Goal: Task Accomplishment & Management: Manage account settings

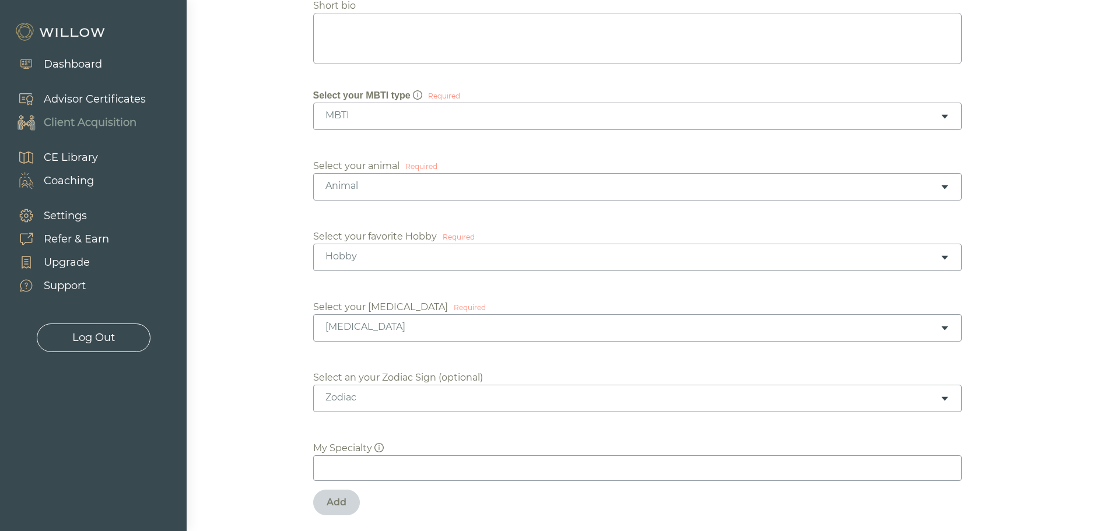
scroll to position [314, 0]
click at [512, 114] on div "MBTI" at bounding box center [633, 114] width 615 height 13
click at [444, 120] on div "MBTI" at bounding box center [633, 114] width 615 height 13
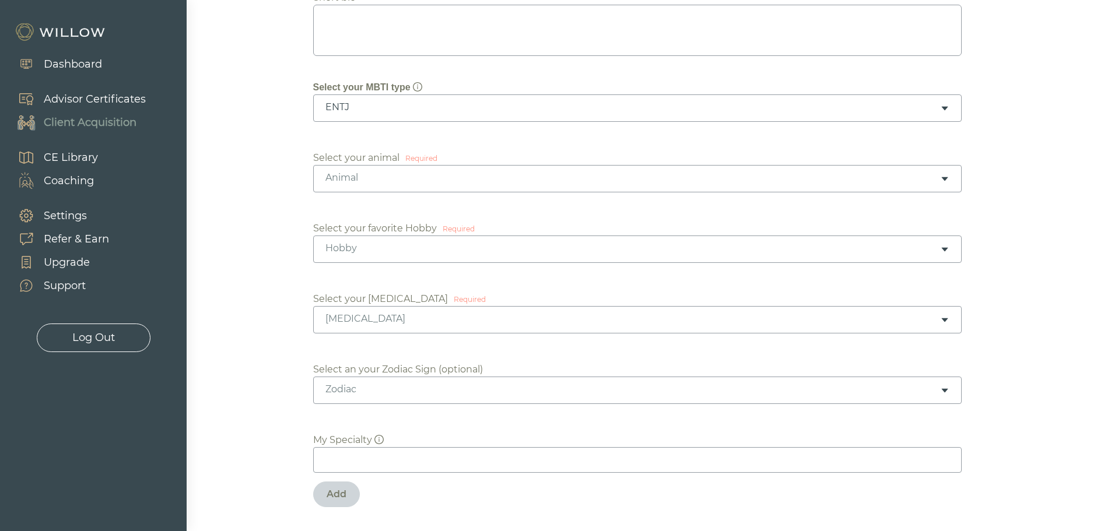
scroll to position [325, 0]
click at [422, 152] on div "Required" at bounding box center [421, 154] width 32 height 11
click at [420, 170] on div "Animal" at bounding box center [633, 173] width 615 height 13
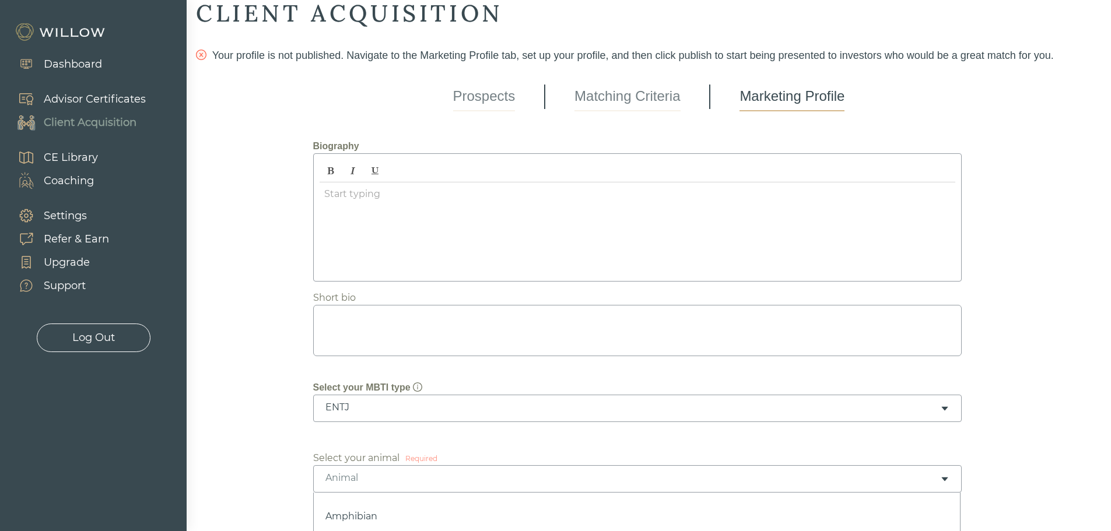
scroll to position [19, 0]
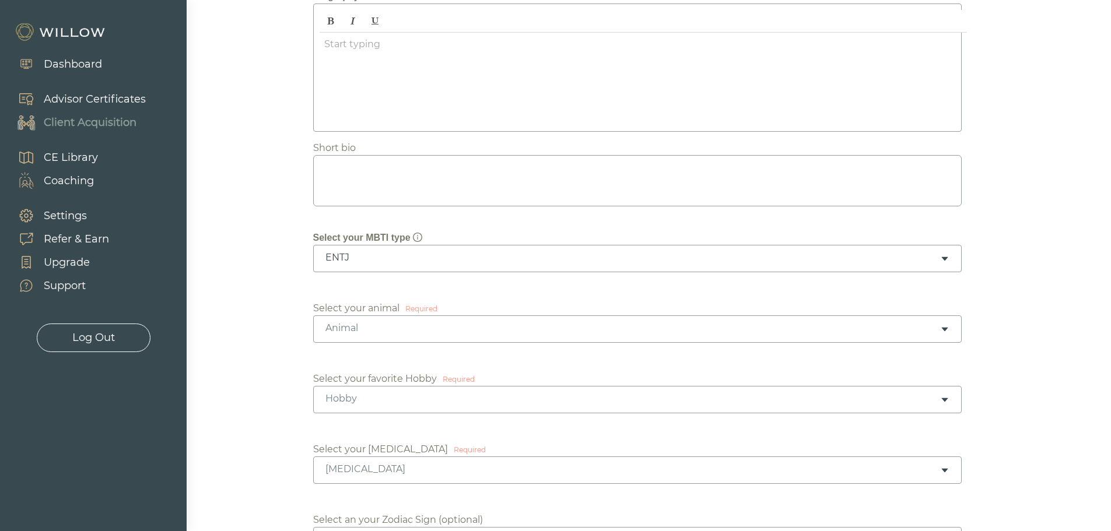
scroll to position [192, 0]
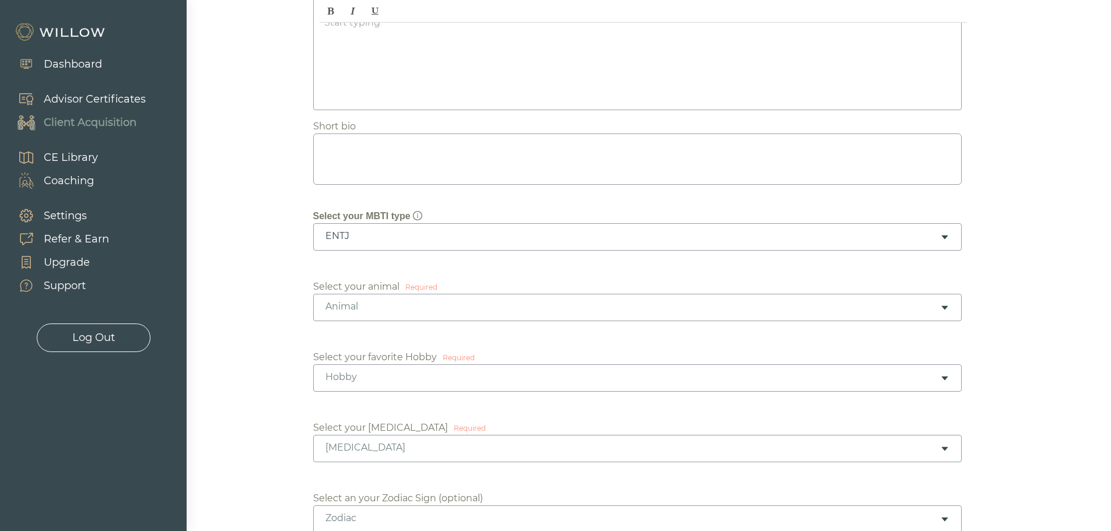
click at [348, 382] on div "Hobby" at bounding box center [633, 377] width 615 height 13
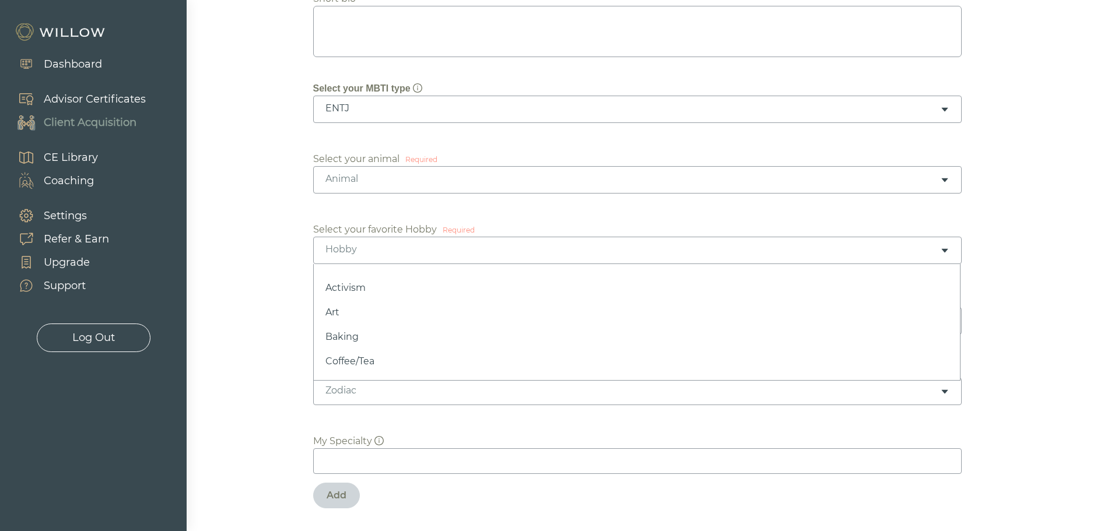
scroll to position [320, 0]
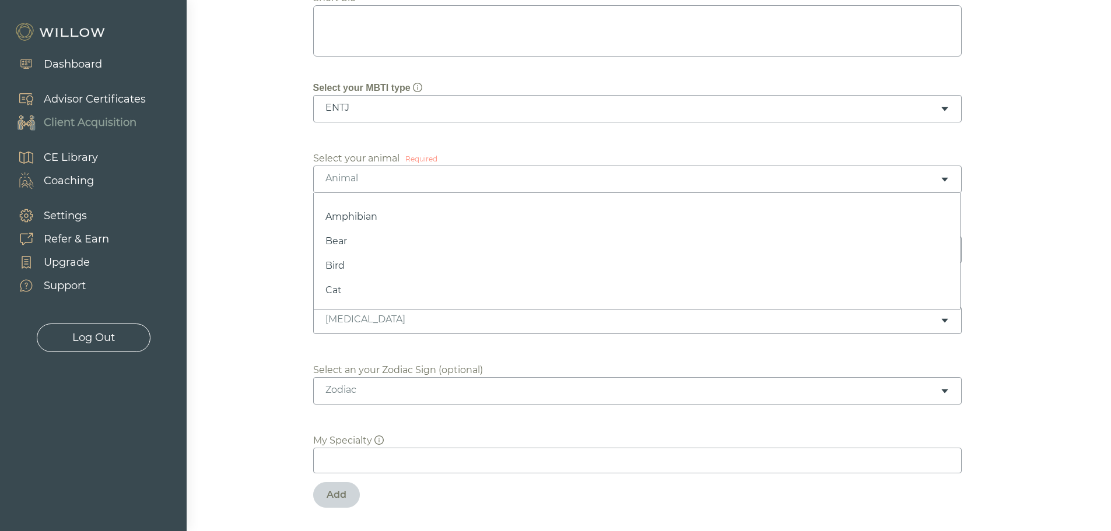
click at [425, 180] on div "Animal" at bounding box center [633, 178] width 615 height 13
click at [355, 248] on div "Hobby" at bounding box center [633, 249] width 615 height 13
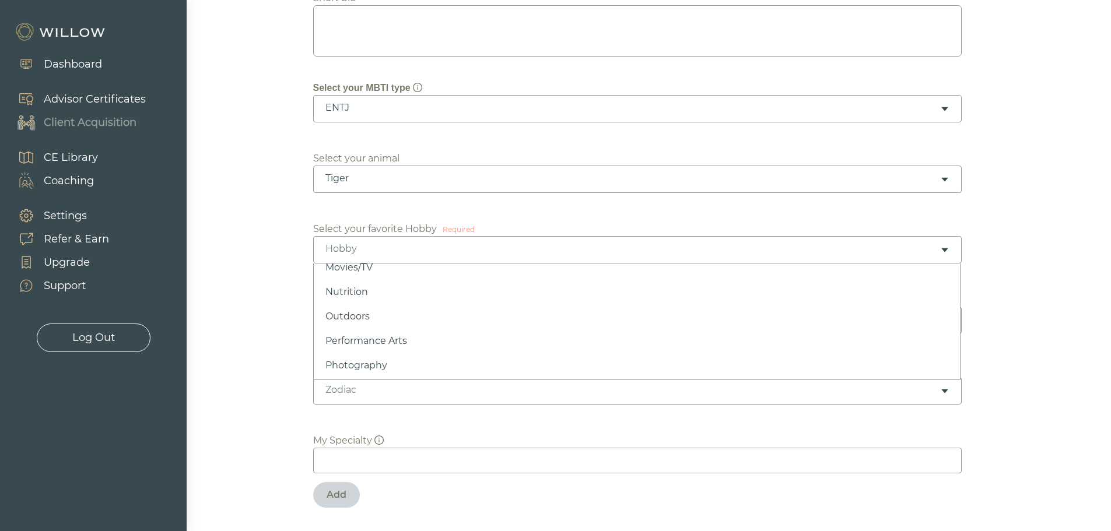
scroll to position [366, 0]
click at [407, 310] on div "[MEDICAL_DATA]" at bounding box center [637, 320] width 649 height 27
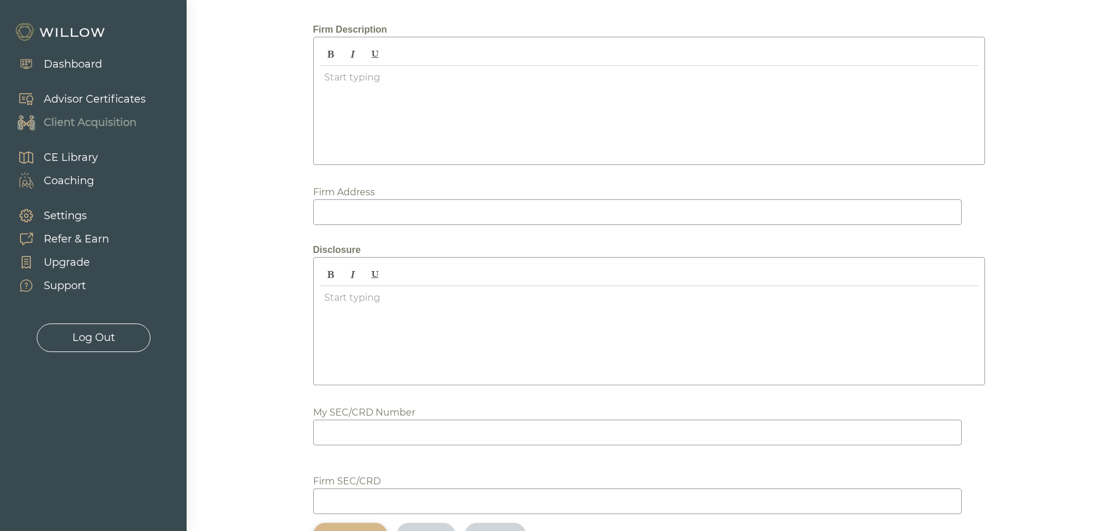
scroll to position [1307, 0]
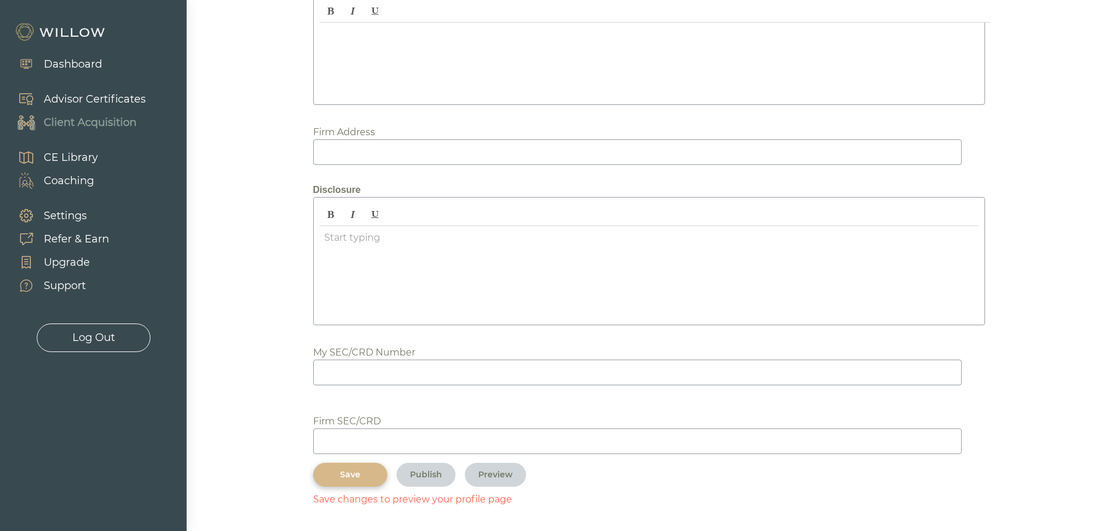
click at [334, 470] on div "Save" at bounding box center [350, 475] width 47 height 12
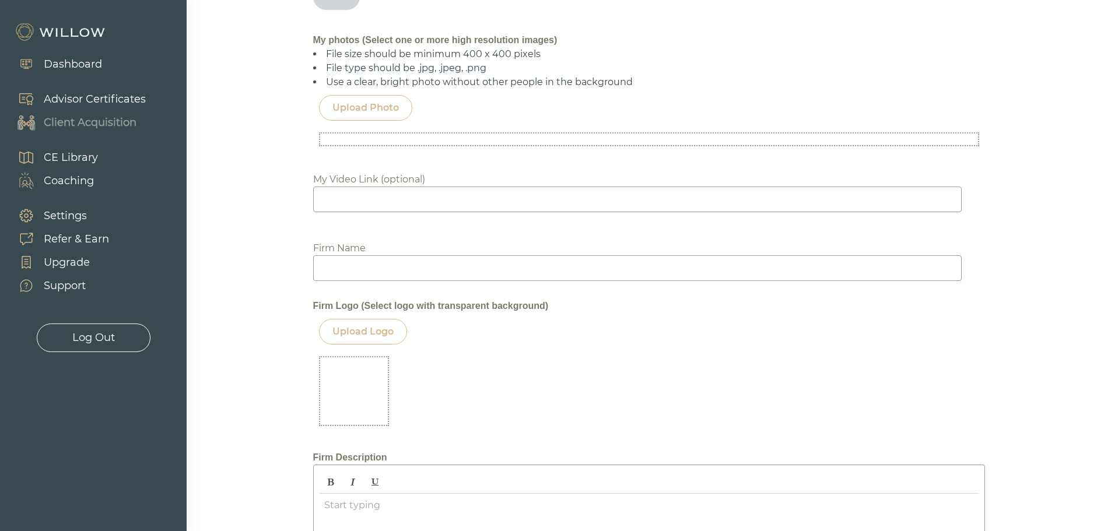
scroll to position [800, 0]
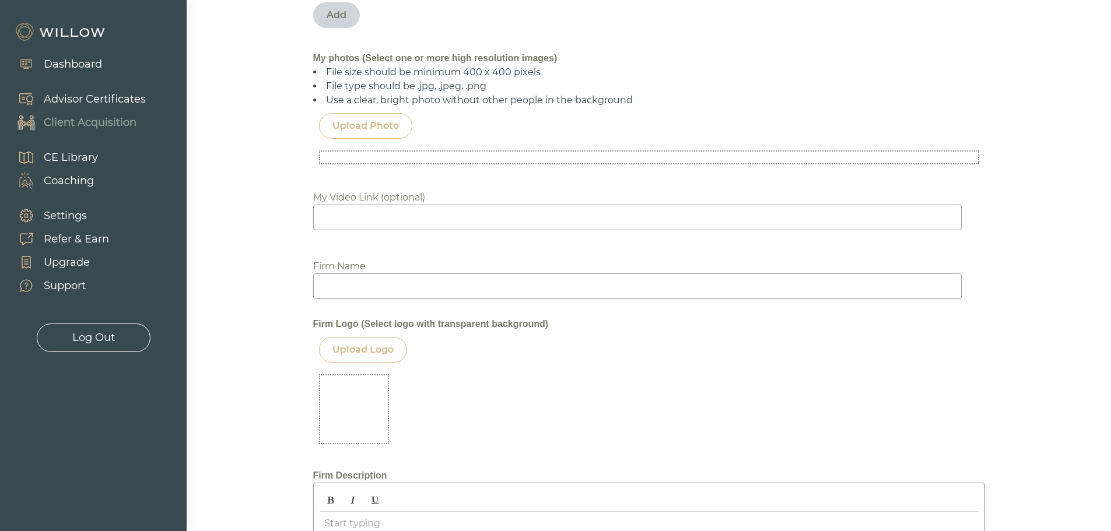
click at [254, 147] on div "Biography ﻿ ﻿ XXXXXXXXXXXXXXXXXXXXXXXXXXXXXXXXXXXXXXXXXXXXXXXXXXXXXXXXXXXXXXXXX…" at bounding box center [649, 184] width 906 height 1669
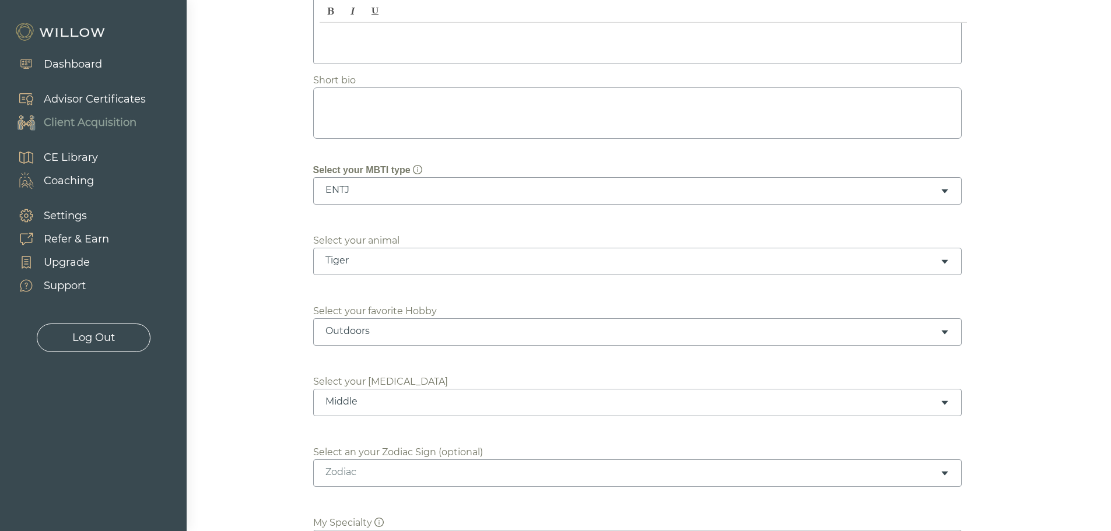
scroll to position [235, 0]
